Goal: Information Seeking & Learning: Find specific page/section

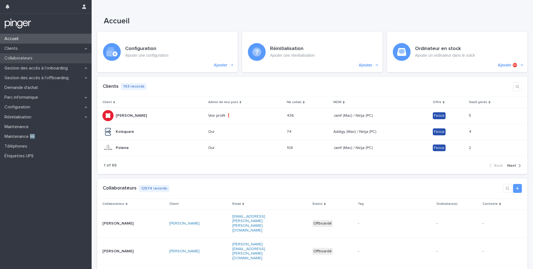
click at [27, 54] on div "Collaborateurs" at bounding box center [46, 58] width 92 height 10
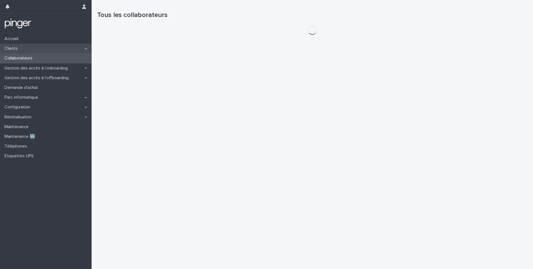
click at [30, 47] on div "Clients" at bounding box center [46, 49] width 92 height 10
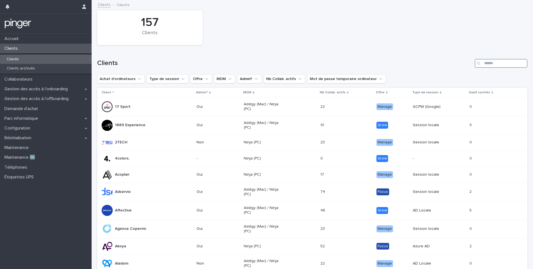
click at [383, 67] on input "Search" at bounding box center [501, 63] width 53 height 9
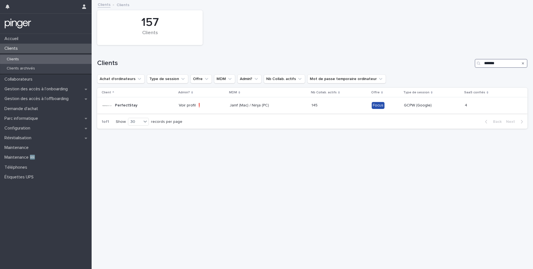
type input "*******"
click at [284, 99] on td "Jamf (Mac) / Ninja (PC)" at bounding box center [268, 105] width 82 height 16
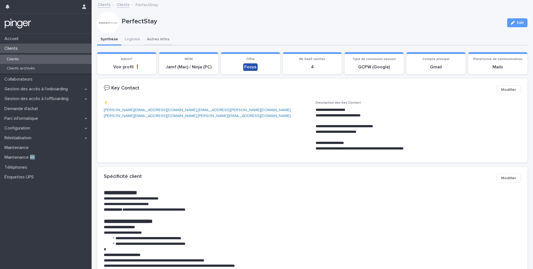
click at [156, 35] on button "Autres infos" at bounding box center [157, 40] width 29 height 12
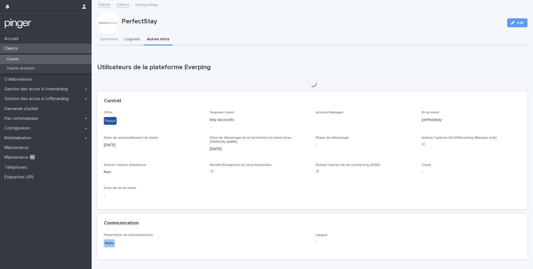
click at [135, 38] on button "Logiciels" at bounding box center [132, 40] width 22 height 12
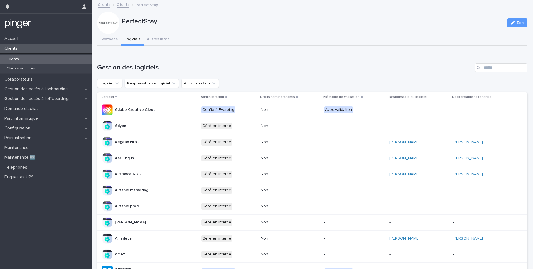
click at [383, 78] on div "Gestion des logiciels Logiciel Responsable du logiciel Administration Logiciel …" at bounding box center [312, 251] width 430 height 377
click at [383, 72] on input "Search" at bounding box center [501, 67] width 53 height 9
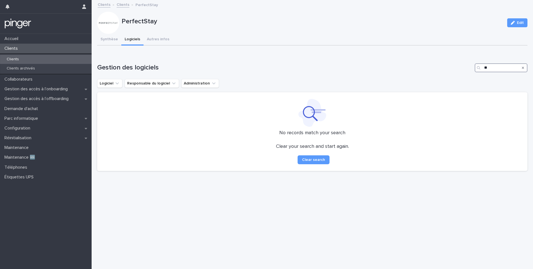
type input "*"
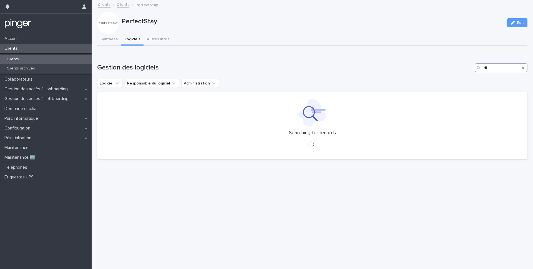
type input "*"
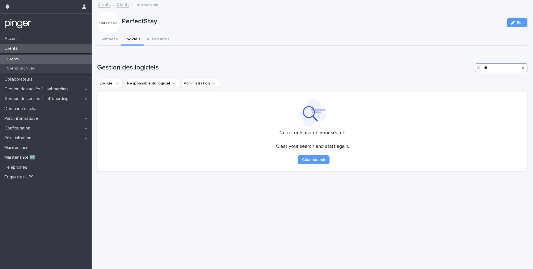
type input "*"
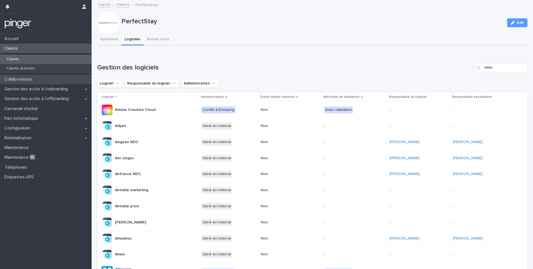
click at [48, 79] on div "Collaborateurs" at bounding box center [46, 79] width 92 height 10
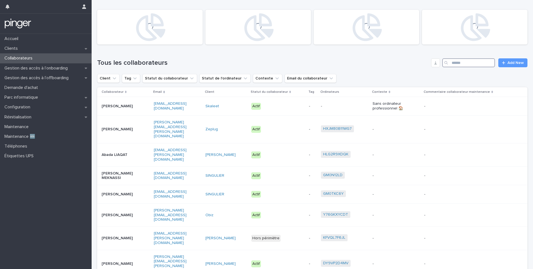
click at [383, 64] on input "Search" at bounding box center [468, 62] width 53 height 9
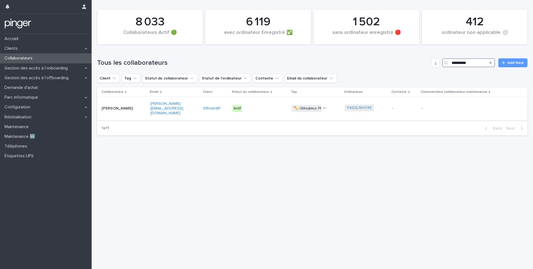
type input "**********"
click at [130, 108] on p "Alexis LAMAIN" at bounding box center [119, 108] width 35 height 5
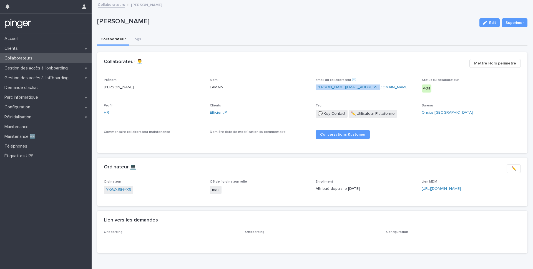
click at [17, 59] on p "Collaborateurs" at bounding box center [19, 58] width 35 height 5
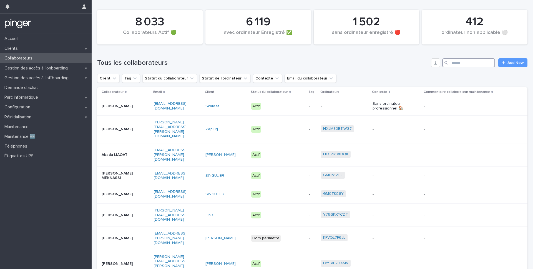
click at [383, 66] on input "Search" at bounding box center [468, 62] width 53 height 9
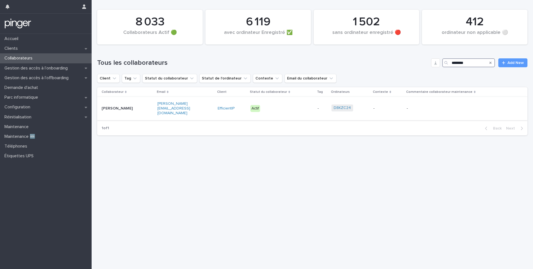
type input "********"
click at [139, 112] on div "Christelle FOUCHARD" at bounding box center [127, 108] width 51 height 9
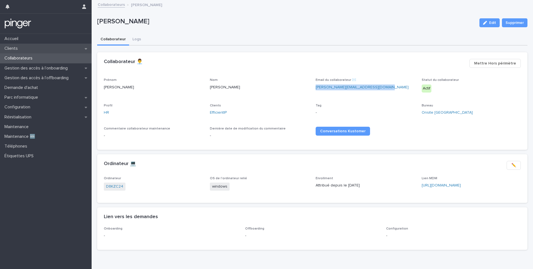
click at [30, 52] on div "Clients" at bounding box center [46, 49] width 92 height 10
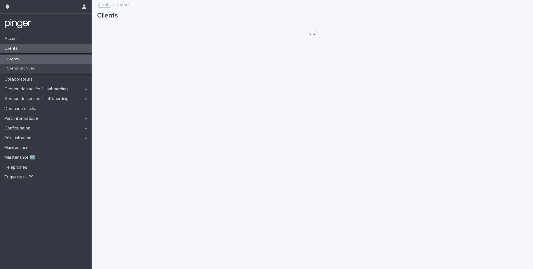
click at [31, 57] on div "Clients" at bounding box center [46, 59] width 92 height 9
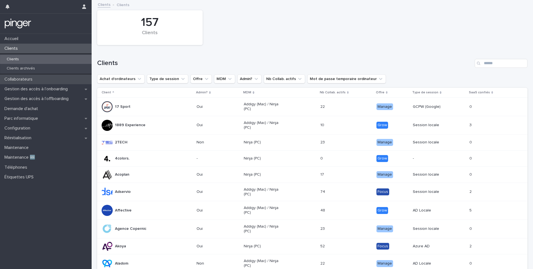
click at [47, 76] on div "Collaborateurs" at bounding box center [46, 79] width 92 height 10
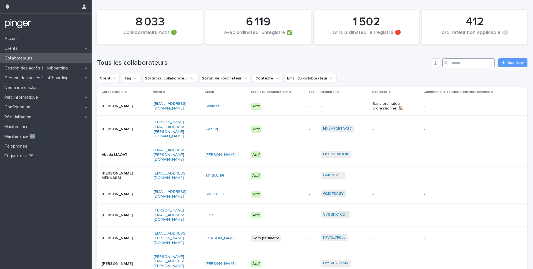
click at [383, 65] on input "Search" at bounding box center [468, 62] width 53 height 9
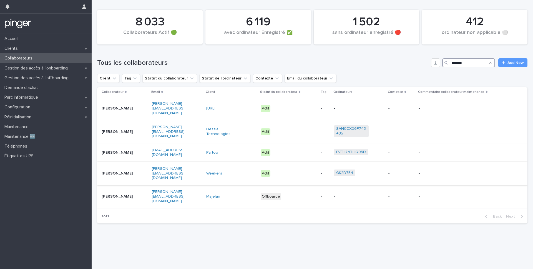
type input "*******"
click at [131, 171] on p "Véronique BLONDEL" at bounding box center [119, 173] width 35 height 5
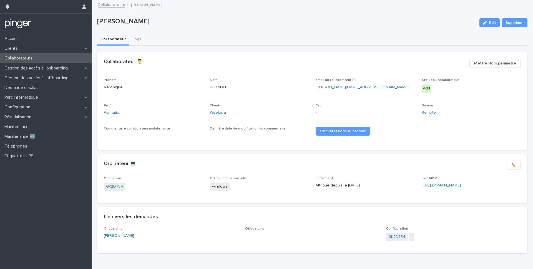
scroll to position [16, 0]
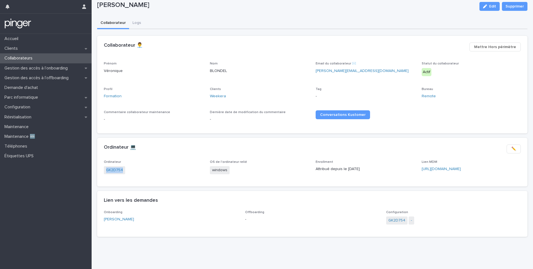
click at [14, 59] on p "Collaborateurs" at bounding box center [19, 58] width 35 height 5
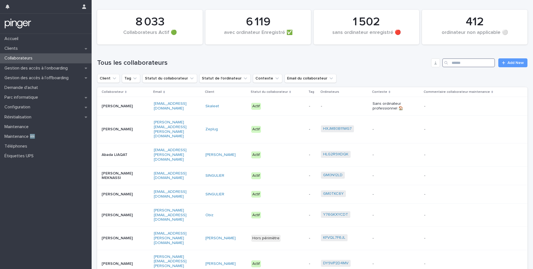
click at [383, 64] on input "Search" at bounding box center [468, 62] width 53 height 9
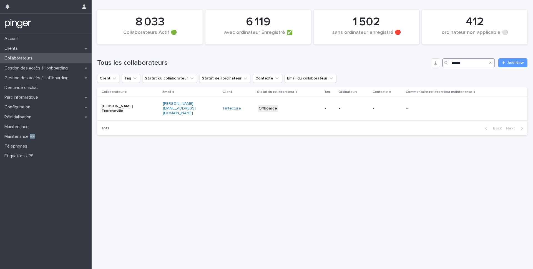
type input "******"
click at [140, 110] on div "Clotilde Ecorcheville" at bounding box center [130, 109] width 57 height 14
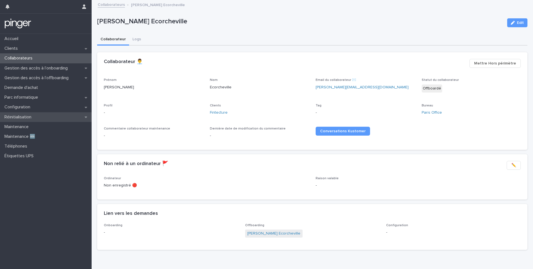
click at [26, 117] on p "Réinitialisation" at bounding box center [19, 116] width 34 height 5
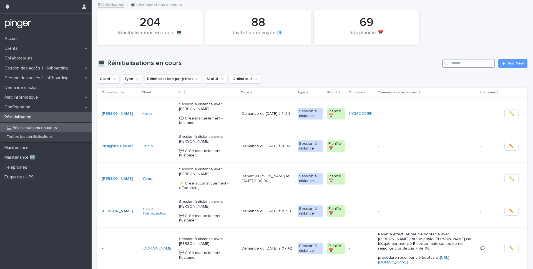
click at [383, 63] on input "Search" at bounding box center [468, 63] width 53 height 9
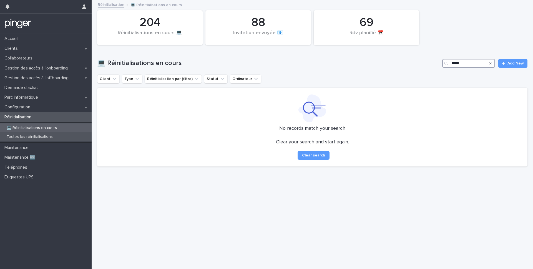
type input "*****"
click at [23, 138] on p "Toutes les réinitialisations" at bounding box center [29, 136] width 55 height 5
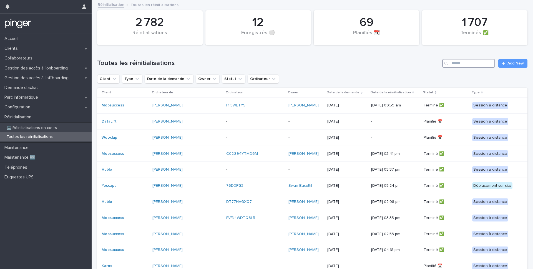
click at [383, 66] on input "Search" at bounding box center [468, 63] width 53 height 9
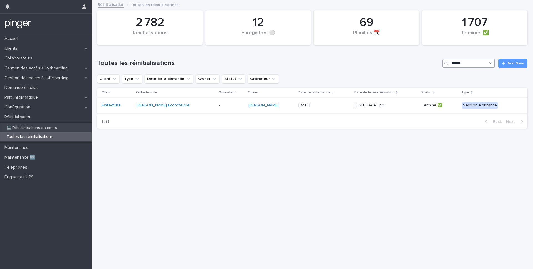
type input "******"
click at [219, 103] on p "-" at bounding box center [231, 105] width 25 height 5
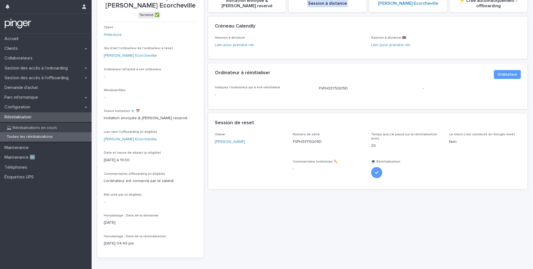
scroll to position [41, 0]
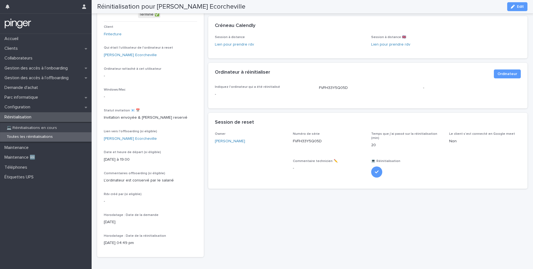
click at [304, 143] on p "FVFH33Y5Q05D" at bounding box center [329, 141] width 72 height 6
copy p "FVFH33Y5Q05D"
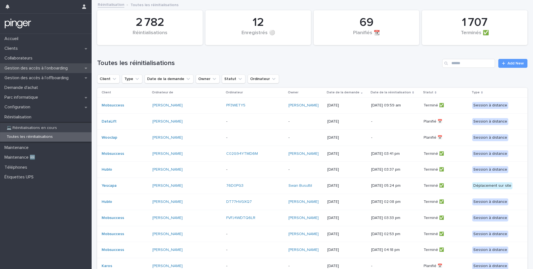
click at [41, 72] on div "Gestion des accès à l’onboarding" at bounding box center [46, 68] width 92 height 10
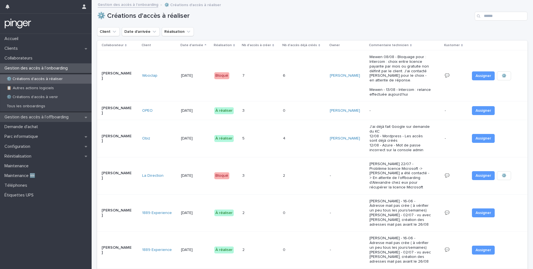
click at [54, 120] on div "Gestion des accès à l’offboarding" at bounding box center [46, 117] width 92 height 10
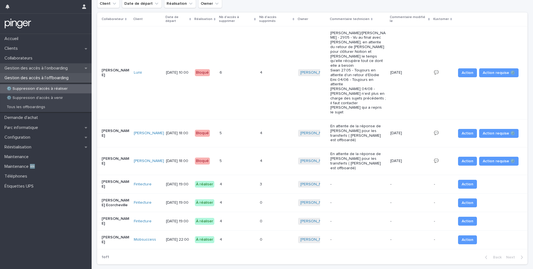
scroll to position [12, 0]
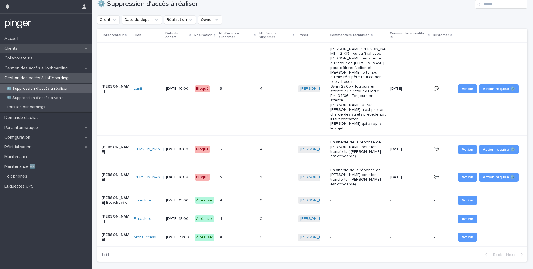
click at [50, 48] on div "Clients" at bounding box center [46, 49] width 92 height 10
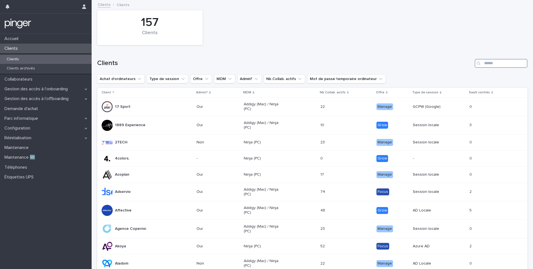
click at [383, 65] on input "Search" at bounding box center [501, 63] width 53 height 9
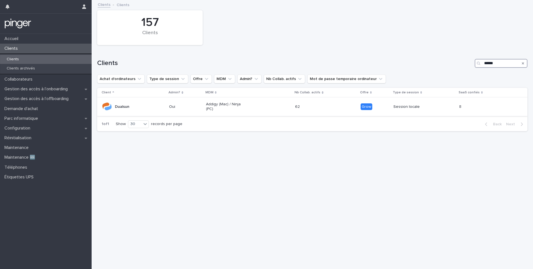
type input "******"
click at [248, 98] on td "Addigy (Mac) / Ninja (PC)" at bounding box center [248, 106] width 89 height 19
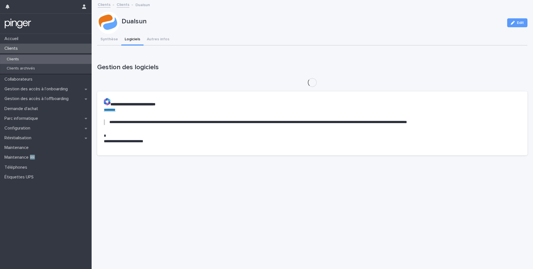
click at [139, 38] on button "Logiciels" at bounding box center [132, 40] width 22 height 12
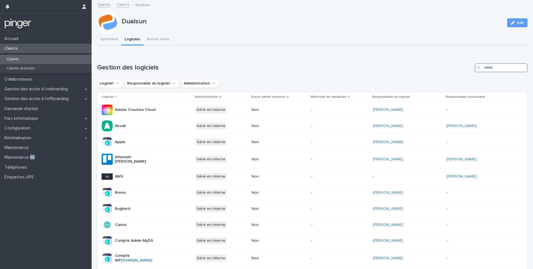
click at [383, 69] on input "Search" at bounding box center [501, 67] width 53 height 9
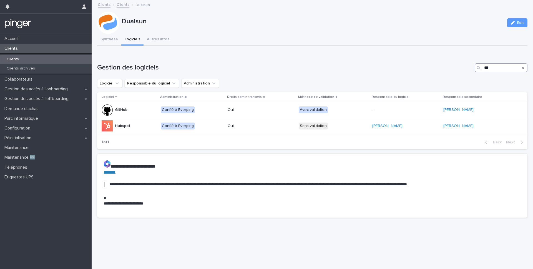
type input "***"
click at [104, 40] on button "Synthèse" at bounding box center [109, 40] width 24 height 12
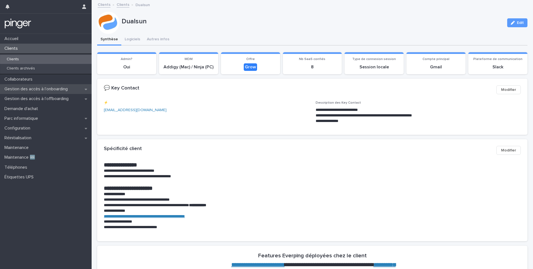
click at [38, 84] on div "Gestion des accès à l’onboarding" at bounding box center [46, 89] width 92 height 10
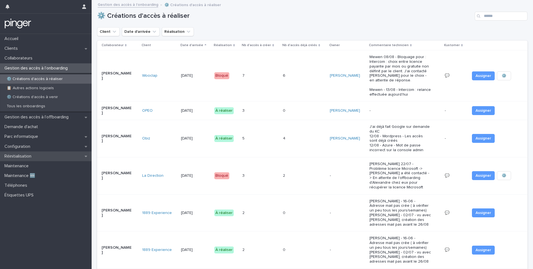
click at [40, 155] on div "Réinitialisation" at bounding box center [46, 156] width 92 height 10
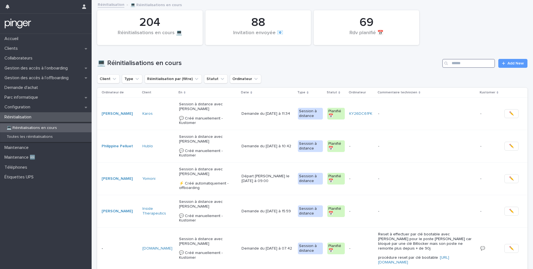
click at [383, 65] on input "Search" at bounding box center [468, 63] width 53 height 9
click at [51, 134] on div "Toutes les réinitialisations" at bounding box center [46, 136] width 92 height 9
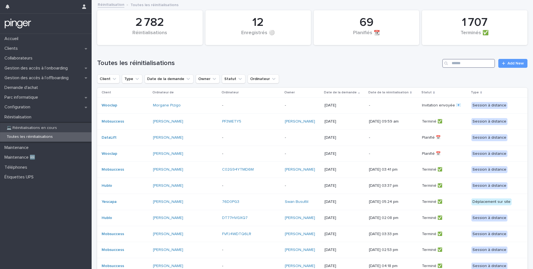
click at [383, 65] on input "Search" at bounding box center [468, 63] width 53 height 9
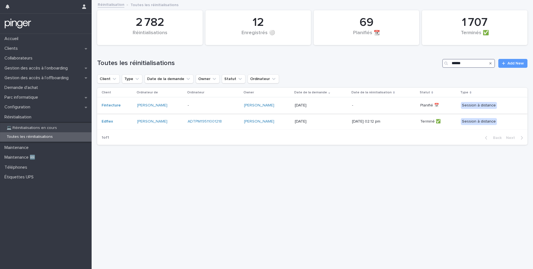
type input "******"
click at [222, 106] on p "-" at bounding box center [214, 105] width 52 height 5
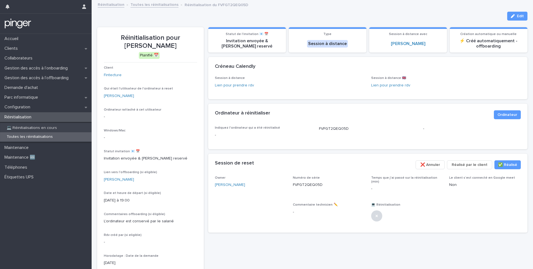
click at [30, 137] on p "Toutes les réinitialisations" at bounding box center [29, 136] width 55 height 5
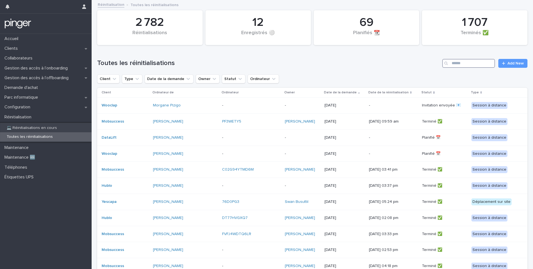
click at [383, 66] on input "Search" at bounding box center [468, 63] width 53 height 9
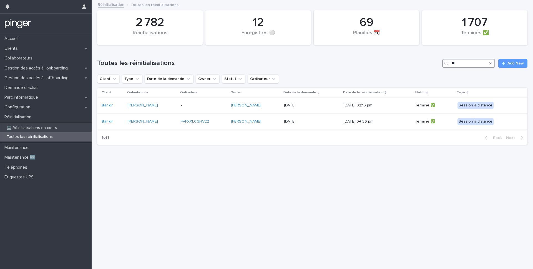
type input "*"
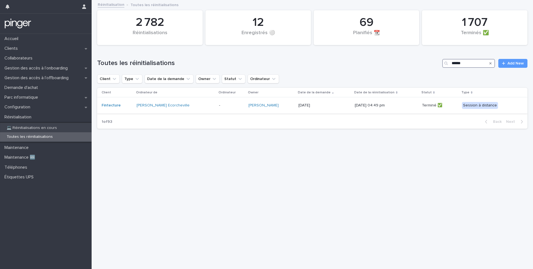
type input "******"
click at [191, 111] on td "Clotilde Ecorcheville" at bounding box center [175, 105] width 82 height 16
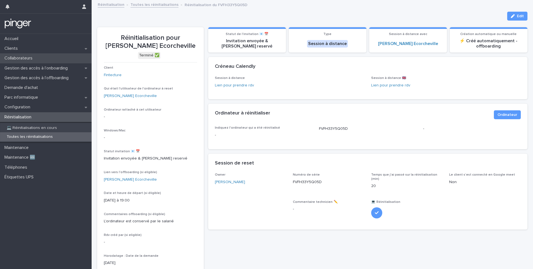
click at [31, 58] on p "Collaborateurs" at bounding box center [19, 58] width 35 height 5
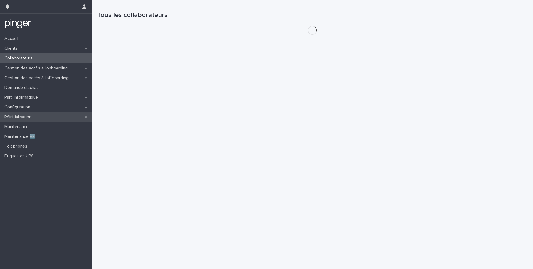
click at [47, 112] on div "Réinitialisation" at bounding box center [46, 117] width 92 height 10
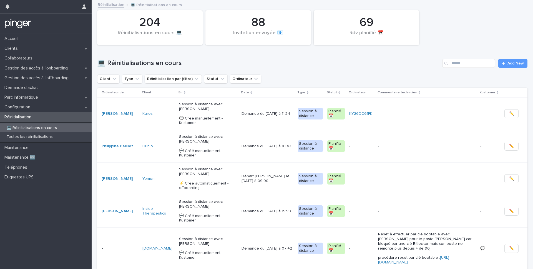
click at [383, 69] on div "💻 Réinitialisations en cours Add New" at bounding box center [312, 61] width 430 height 27
click at [383, 65] on input "Search" at bounding box center [468, 63] width 53 height 9
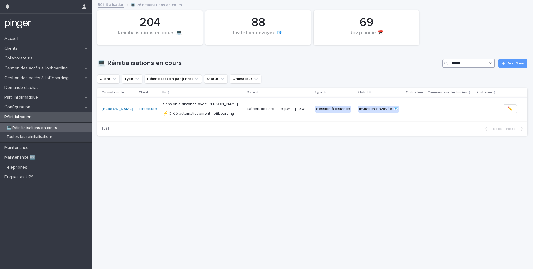
type input "******"
click at [221, 107] on p "Session à distance avec Farouk Belhadri ⚡ Créé automatiquement - offboarding" at bounding box center [203, 109] width 80 height 14
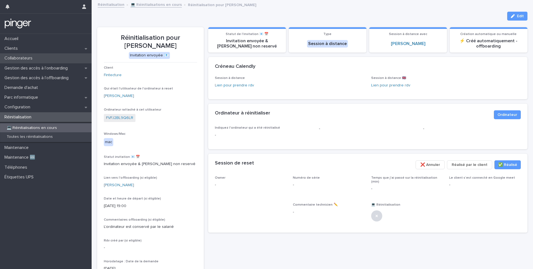
click at [12, 56] on p "Collaborateurs" at bounding box center [19, 58] width 35 height 5
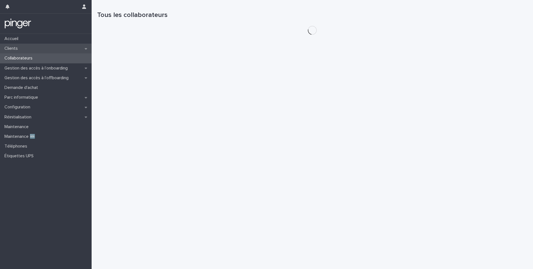
click at [38, 52] on div "Clients" at bounding box center [46, 49] width 92 height 10
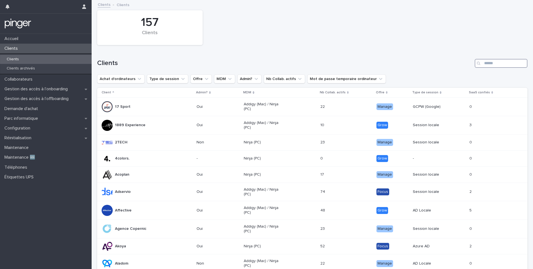
click at [383, 62] on input "Search" at bounding box center [501, 63] width 53 height 9
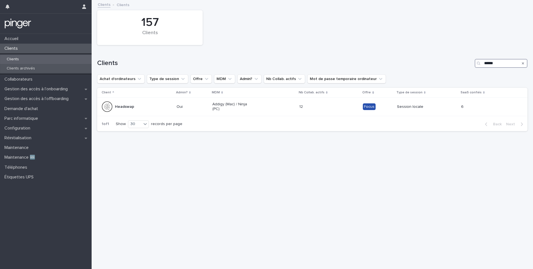
type input "******"
click at [28, 65] on div "Clients archivés" at bounding box center [46, 68] width 92 height 9
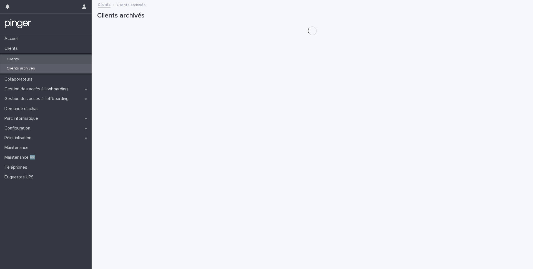
click at [28, 61] on div "Clients" at bounding box center [46, 59] width 92 height 9
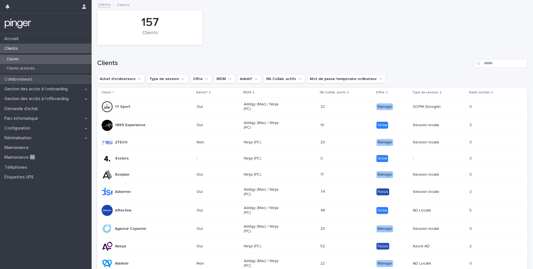
click at [62, 80] on div "Collaborateurs" at bounding box center [46, 79] width 92 height 10
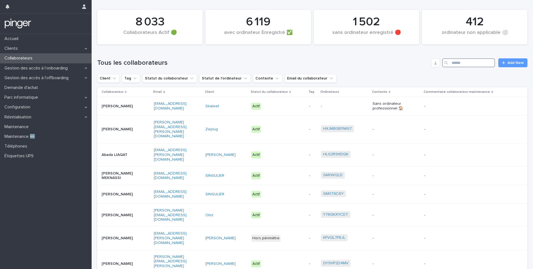
click at [383, 66] on input "Search" at bounding box center [468, 62] width 53 height 9
click at [108, 80] on button "Client" at bounding box center [108, 78] width 22 height 9
type input "*****"
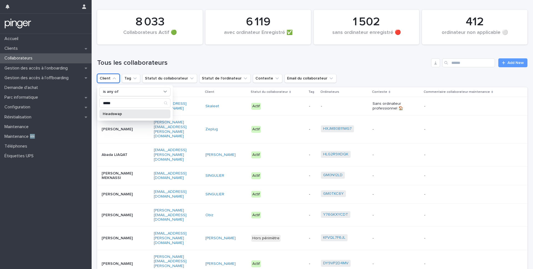
click at [115, 111] on div "Headswap" at bounding box center [134, 113] width 71 height 9
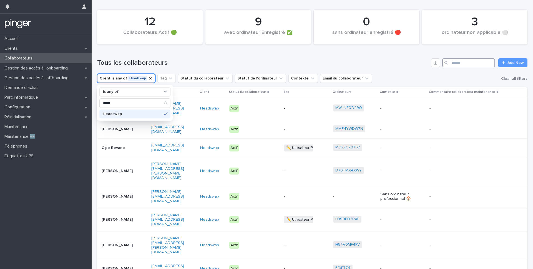
click at [383, 61] on input "Search" at bounding box center [468, 62] width 53 height 9
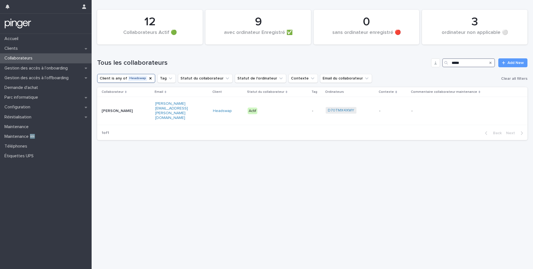
type input "*****"
click at [148, 79] on icon "Client" at bounding box center [150, 78] width 4 height 4
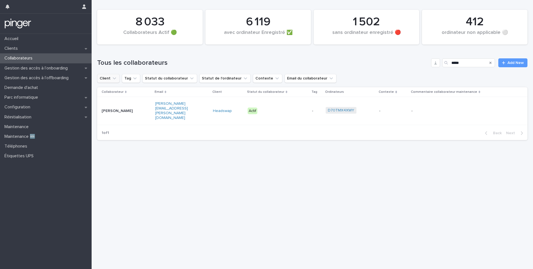
click at [115, 77] on icon "Client" at bounding box center [115, 78] width 6 height 6
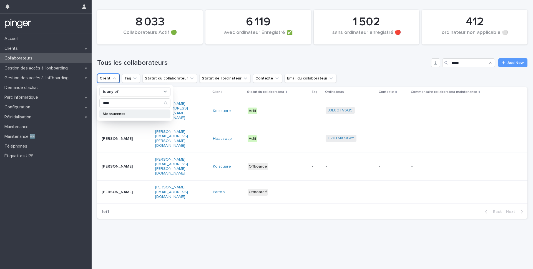
type input "****"
click at [125, 116] on div "Mobsuccess" at bounding box center [134, 113] width 71 height 9
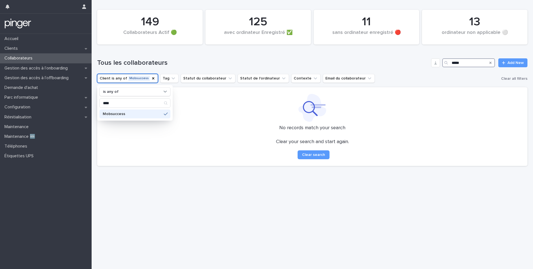
click at [383, 65] on input "*****" at bounding box center [468, 62] width 53 height 9
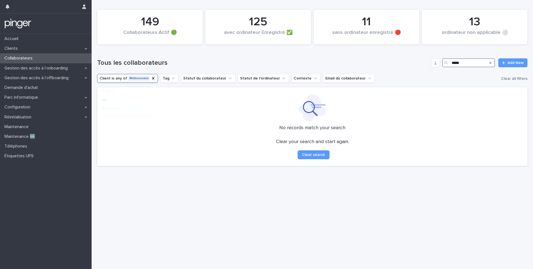
click at [383, 65] on input "*****" at bounding box center [468, 62] width 53 height 9
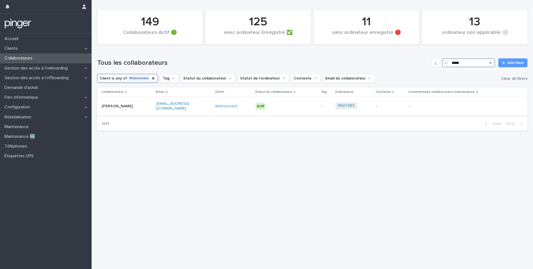
type input "*****"
click at [133, 104] on p "Théo Josse" at bounding box center [119, 106] width 35 height 5
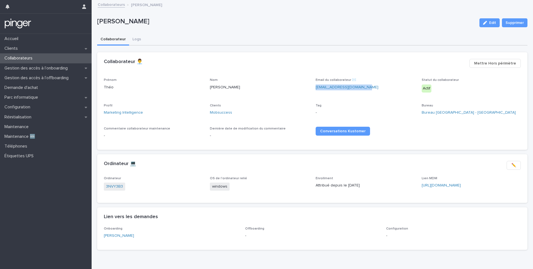
click at [22, 60] on p "Collaborateurs" at bounding box center [19, 58] width 35 height 5
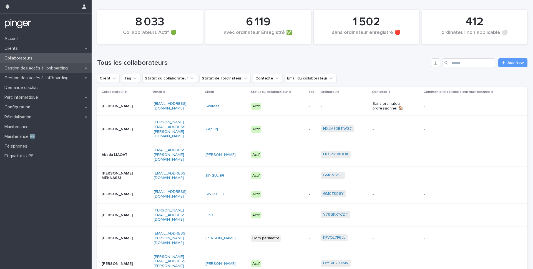
click at [49, 71] on div "Gestion des accès à l’onboarding" at bounding box center [46, 68] width 92 height 10
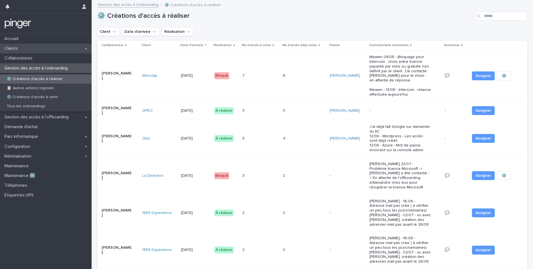
click at [53, 51] on div "Clients" at bounding box center [46, 49] width 92 height 10
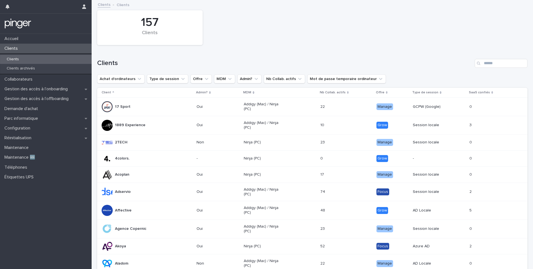
click at [59, 49] on div "Clients" at bounding box center [46, 49] width 92 height 10
click at [55, 81] on div "Collaborateurs" at bounding box center [46, 79] width 92 height 10
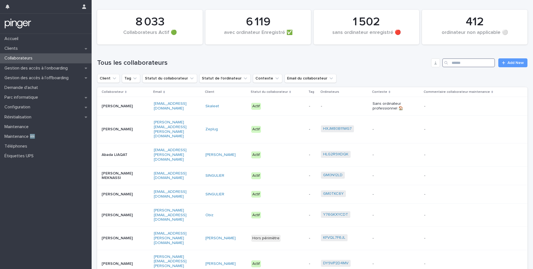
click at [383, 64] on input "Search" at bounding box center [468, 62] width 53 height 9
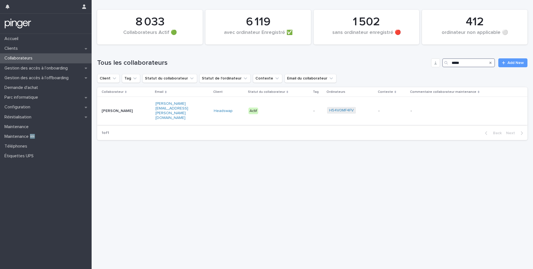
type input "*****"
click at [118, 109] on p "Pratyusha Chillarige" at bounding box center [119, 111] width 35 height 5
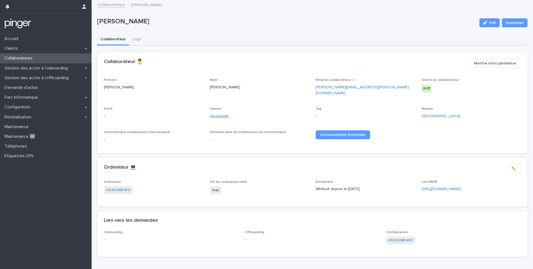
click at [220, 113] on link "Headswap" at bounding box center [219, 116] width 19 height 6
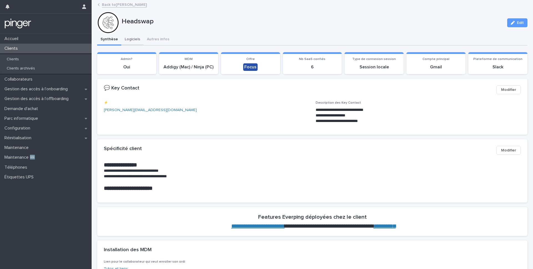
click at [132, 40] on button "Logiciels" at bounding box center [132, 40] width 22 height 12
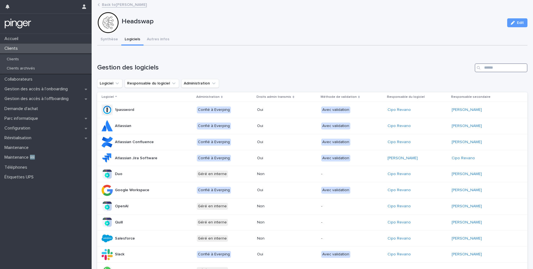
click at [383, 64] on input "Search" at bounding box center [501, 67] width 53 height 9
click at [108, 41] on button "Synthèse" at bounding box center [109, 40] width 24 height 12
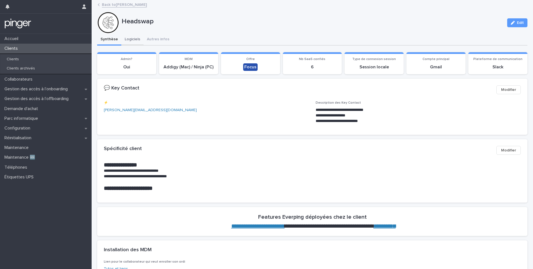
click at [138, 41] on button "Logiciels" at bounding box center [132, 40] width 22 height 12
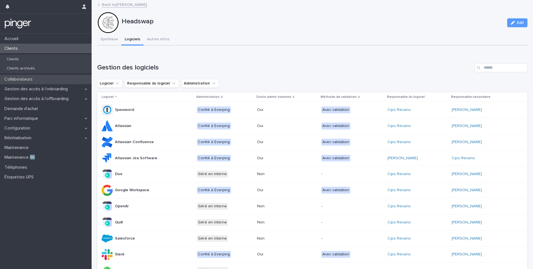
click at [35, 80] on p "Collaborateurs" at bounding box center [19, 79] width 35 height 5
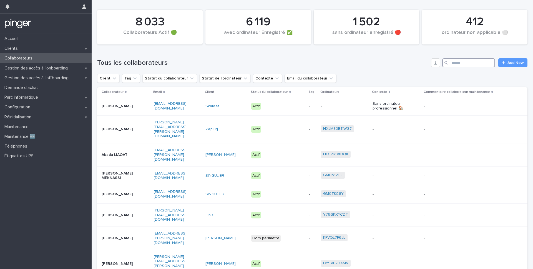
click at [383, 65] on input "Search" at bounding box center [468, 62] width 53 height 9
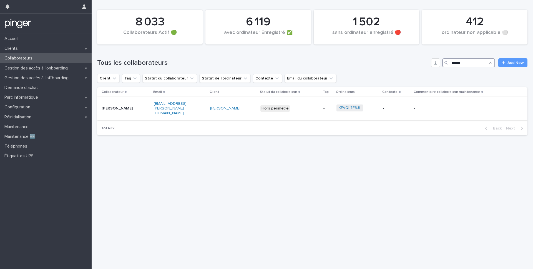
type input "******"
click at [126, 106] on p "[PERSON_NAME]" at bounding box center [119, 108] width 35 height 5
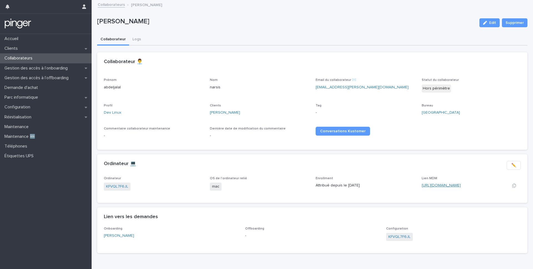
click at [383, 187] on link "[URL][DOMAIN_NAME]" at bounding box center [441, 185] width 39 height 4
click at [53, 50] on div "Clients" at bounding box center [46, 49] width 92 height 10
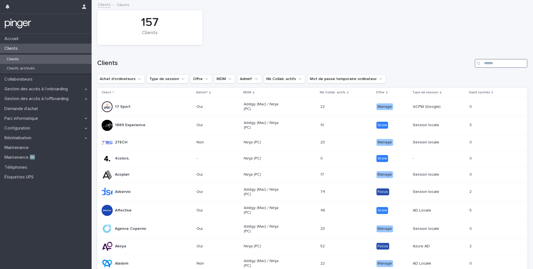
click at [383, 61] on input "Search" at bounding box center [501, 63] width 53 height 9
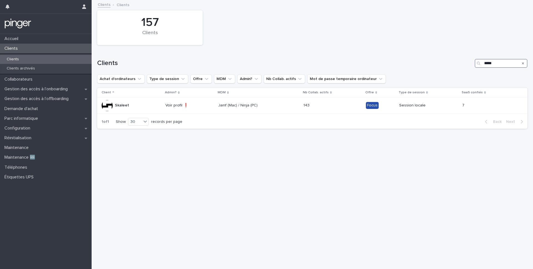
type input "*****"
click at [221, 114] on div "Client Admin? MDM Nb Collab. actifs Offre Type de session SaaS confiés Skaleet …" at bounding box center [312, 101] width 430 height 27
click at [239, 101] on div "Jamf (Mac) / Ninja (PC)" at bounding box center [258, 105] width 80 height 9
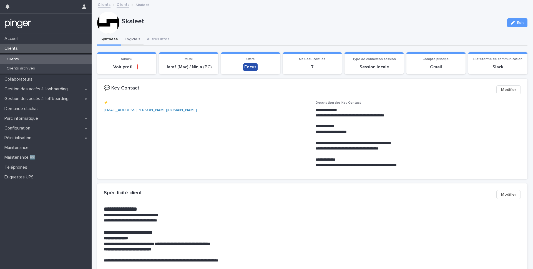
click at [132, 39] on button "Logiciels" at bounding box center [132, 40] width 22 height 12
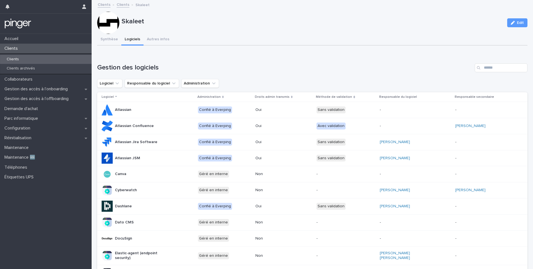
click at [383, 77] on div "Gestion des logiciels Logiciel Responsable du logiciel Administration Logiciel …" at bounding box center [312, 251] width 430 height 377
click at [383, 72] on input "Search" at bounding box center [501, 67] width 53 height 9
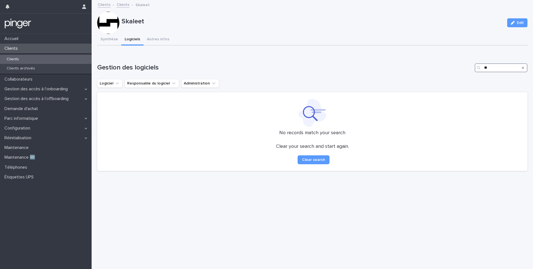
type input "*"
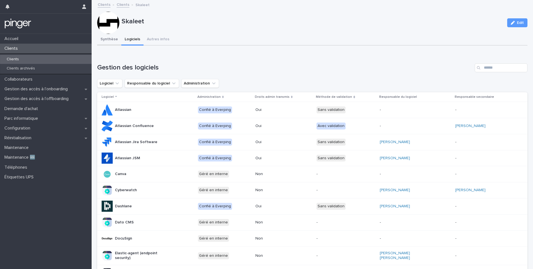
click at [112, 37] on button "Synthèse" at bounding box center [109, 40] width 24 height 12
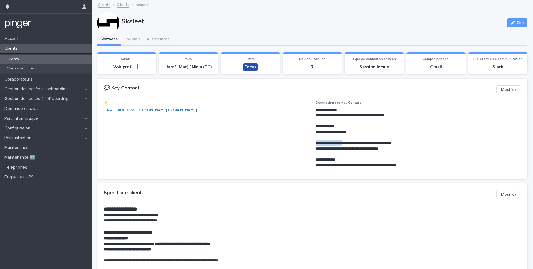
drag, startPoint x: 316, startPoint y: 142, endPoint x: 356, endPoint y: 144, distance: 40.0
click at [356, 144] on p "**********" at bounding box center [418, 143] width 205 height 6
copy p "**********"
click at [132, 40] on button "Logiciels" at bounding box center [132, 40] width 22 height 12
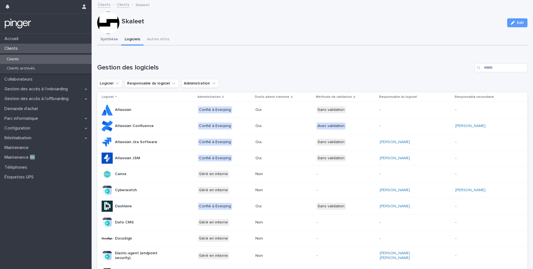
click at [108, 42] on button "Synthèse" at bounding box center [109, 40] width 24 height 12
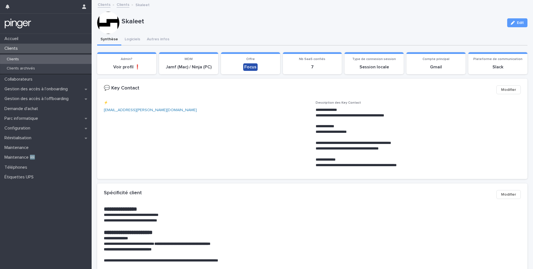
scroll to position [21, 0]
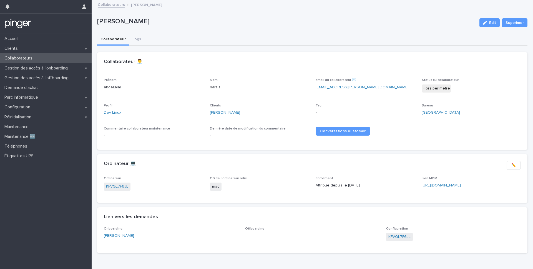
click at [19, 57] on p "Collaborateurs" at bounding box center [19, 58] width 35 height 5
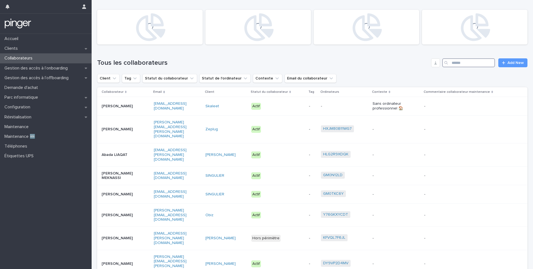
click at [481, 65] on input "Search" at bounding box center [468, 62] width 53 height 9
type input "******"
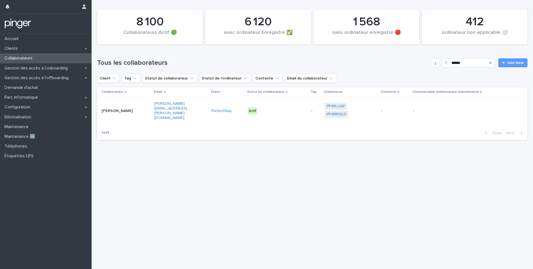
click at [123, 112] on div "[PERSON_NAME]" at bounding box center [126, 110] width 48 height 9
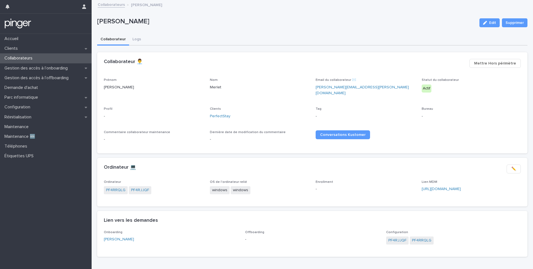
click at [49, 61] on div "Collaborateurs" at bounding box center [46, 58] width 92 height 10
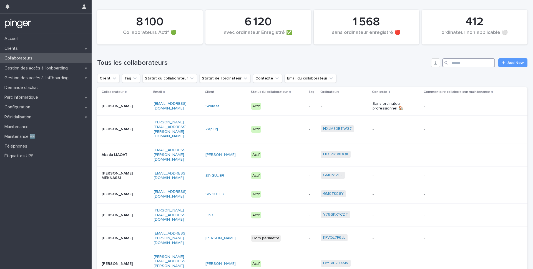
click at [474, 67] on input "Search" at bounding box center [468, 62] width 53 height 9
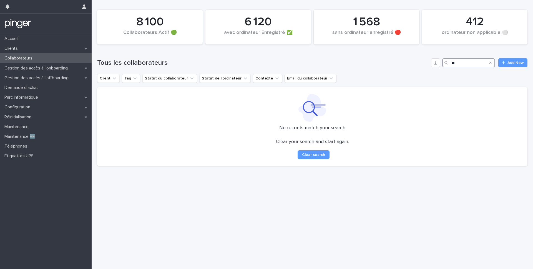
type input "*"
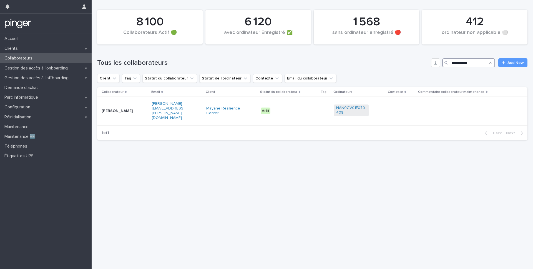
type input "**********"
click at [125, 109] on p "[PERSON_NAME]" at bounding box center [119, 111] width 35 height 5
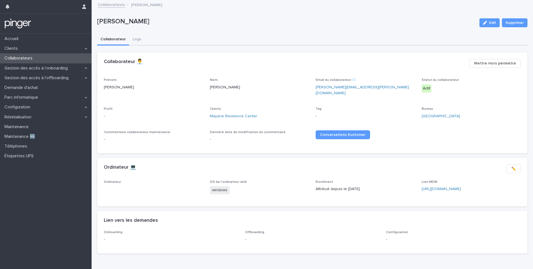
scroll to position [13, 0]
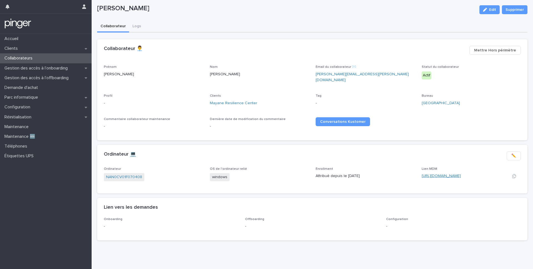
click at [429, 174] on link "[URL][DOMAIN_NAME]" at bounding box center [441, 176] width 39 height 4
